Goal: Information Seeking & Learning: Learn about a topic

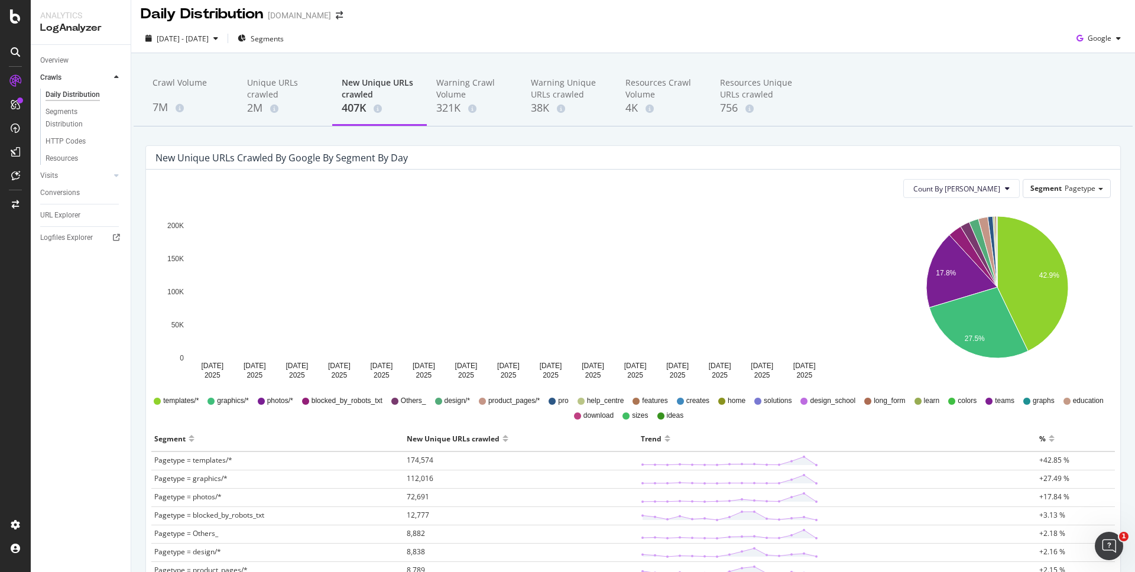
scroll to position [24, 0]
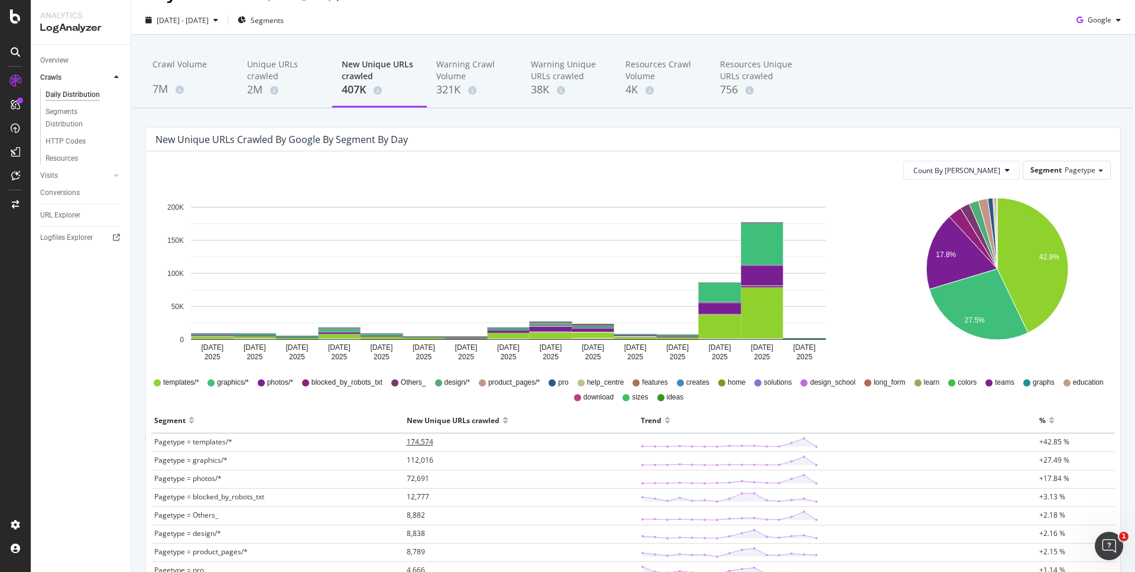
click at [422, 441] on span "174,574" at bounding box center [420, 442] width 27 height 10
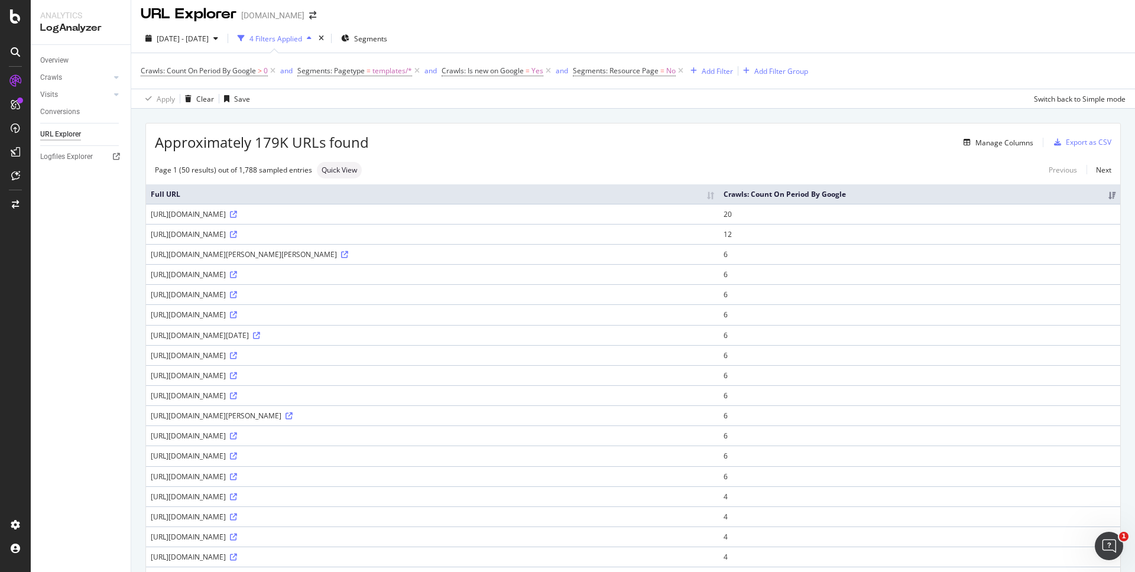
scroll to position [7, 0]
click at [237, 213] on icon at bounding box center [233, 212] width 7 height 7
